Goal: Task Accomplishment & Management: Manage account settings

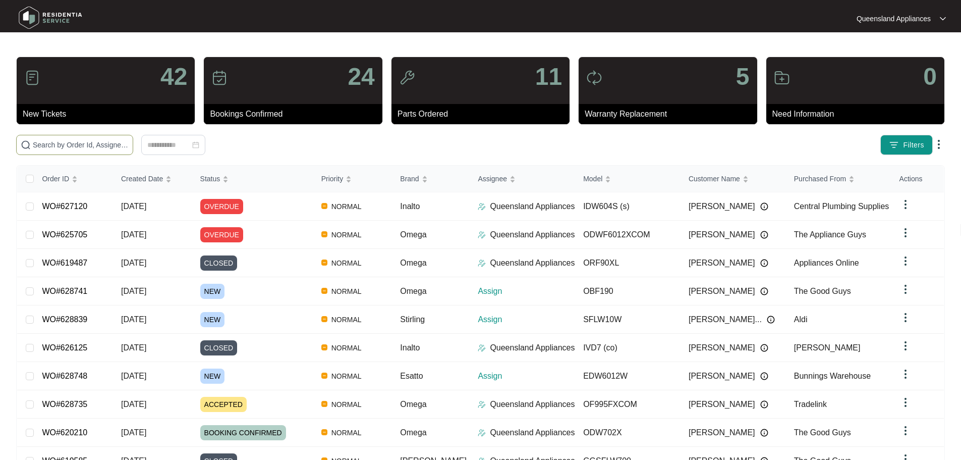
paste input "628461"
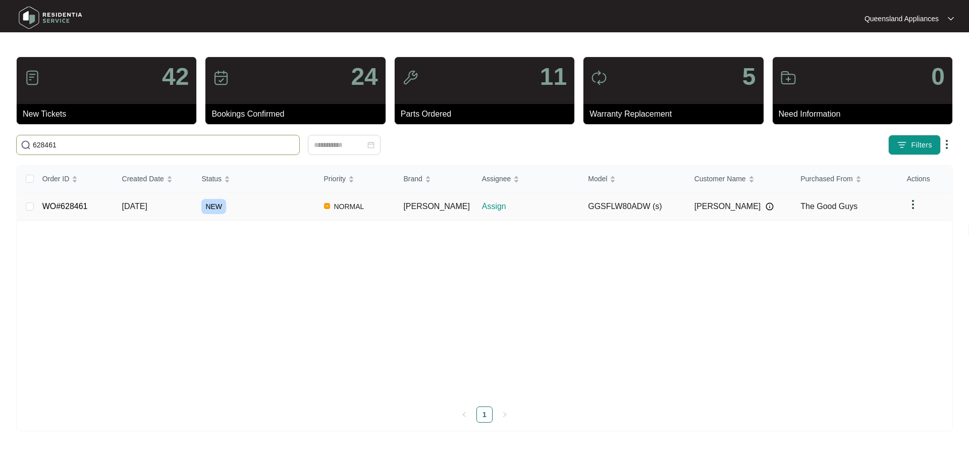
type input "628461"
click at [555, 204] on p "Assign" at bounding box center [531, 206] width 98 height 12
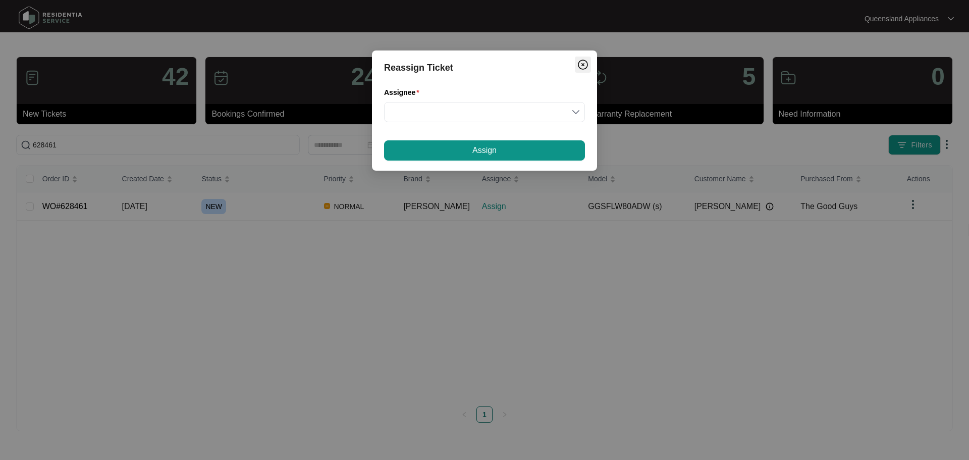
click at [586, 64] on img "Close" at bounding box center [583, 65] width 12 height 12
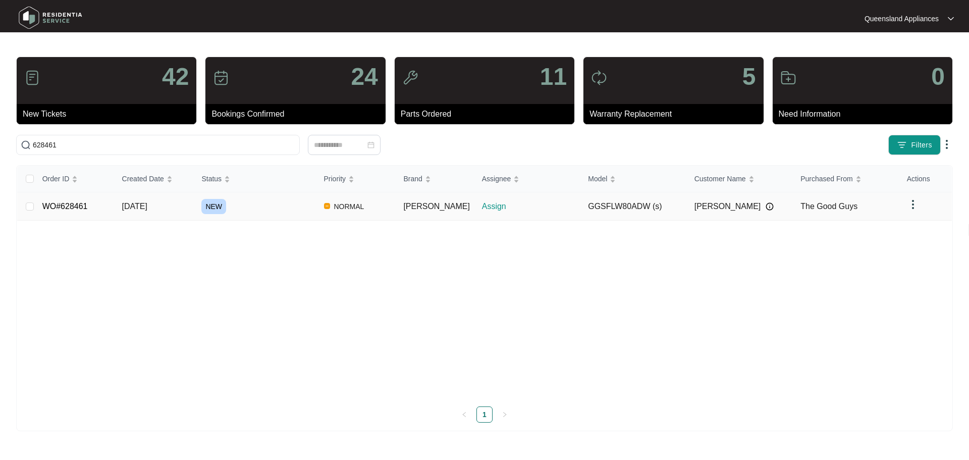
click at [615, 201] on td "GGSFLW80ADW (s)" at bounding box center [633, 206] width 106 height 28
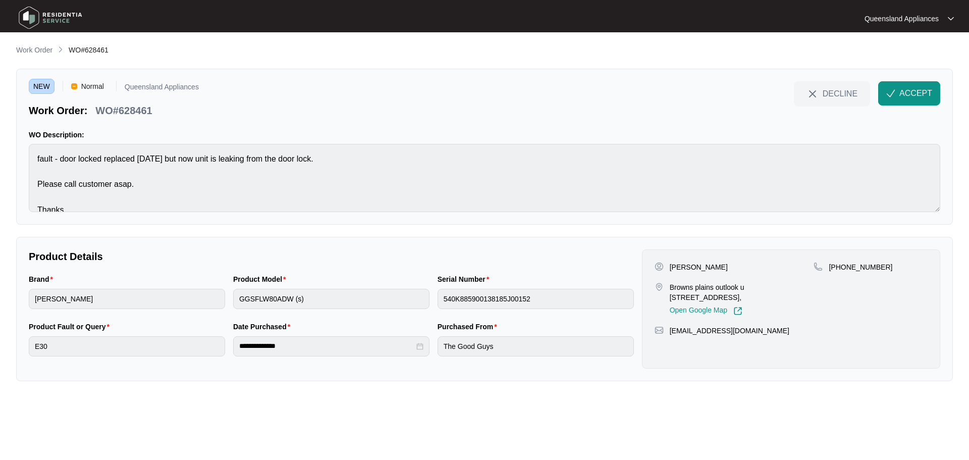
click at [786, 285] on p "Browns plains outlook u [STREET_ADDRESS]," at bounding box center [742, 292] width 144 height 20
copy p "bambil"
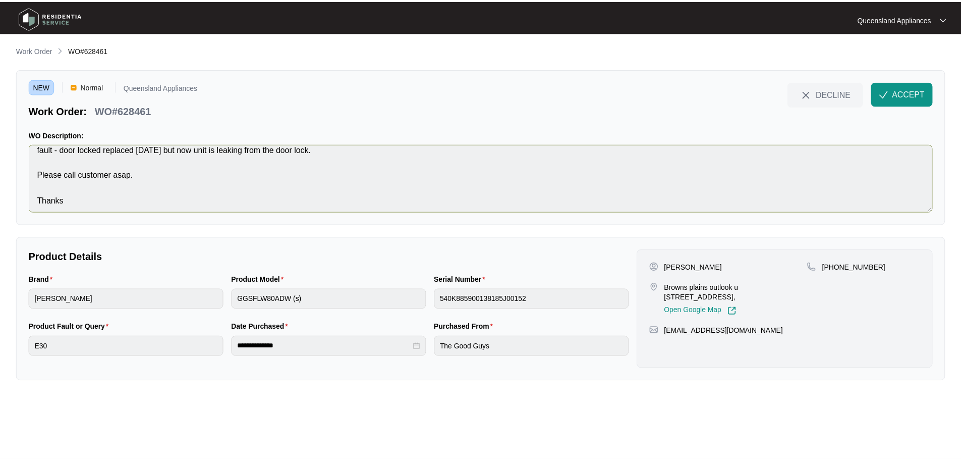
scroll to position [13, 0]
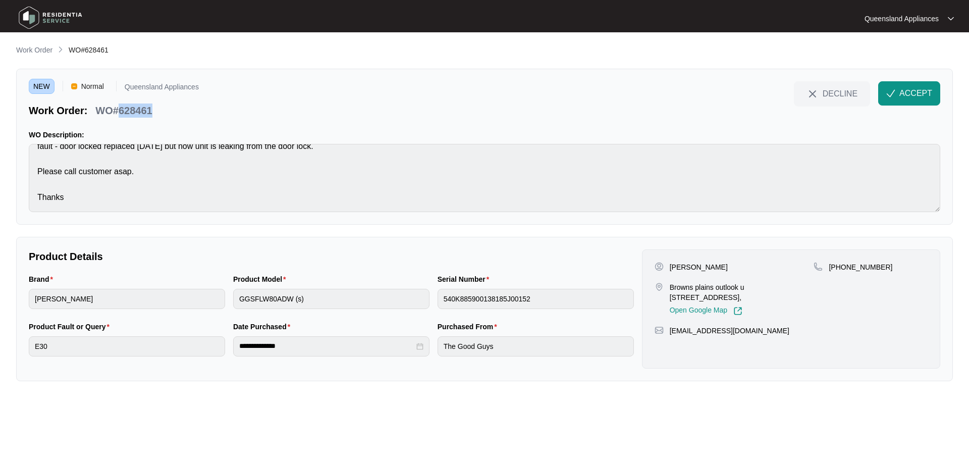
drag, startPoint x: 156, startPoint y: 111, endPoint x: 120, endPoint y: 109, distance: 36.4
click at [120, 109] on div "WO#628461" at bounding box center [123, 109] width 65 height 18
copy p "628461"
click at [907, 92] on span "ACCEPT" at bounding box center [915, 93] width 33 height 12
